Goal: Find contact information: Find contact information

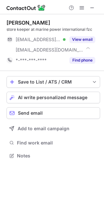
scroll to position [151, 104]
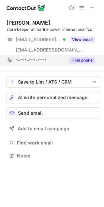
click at [83, 60] on button "Find phone" at bounding box center [82, 60] width 26 height 6
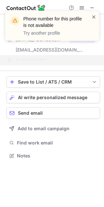
click at [92, 16] on span at bounding box center [93, 17] width 5 height 6
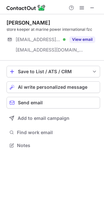
scroll to position [141, 104]
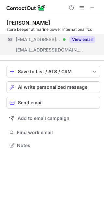
click at [86, 37] on button "View email" at bounding box center [82, 39] width 26 height 6
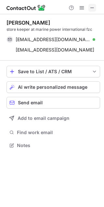
click at [93, 9] on span at bounding box center [91, 7] width 5 height 5
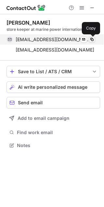
click at [91, 39] on span at bounding box center [91, 39] width 5 height 5
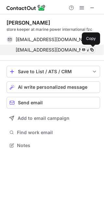
click at [94, 50] on span at bounding box center [91, 49] width 5 height 5
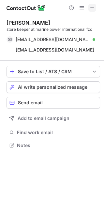
click at [93, 6] on span at bounding box center [91, 7] width 5 height 5
